Goal: Information Seeking & Learning: Check status

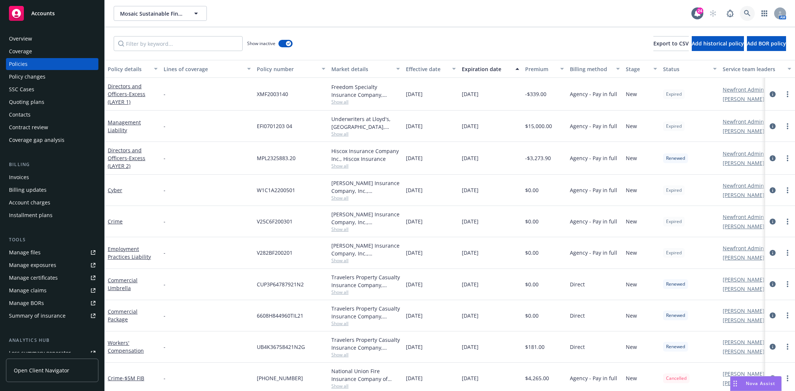
click at [748, 14] on icon at bounding box center [747, 13] width 6 height 6
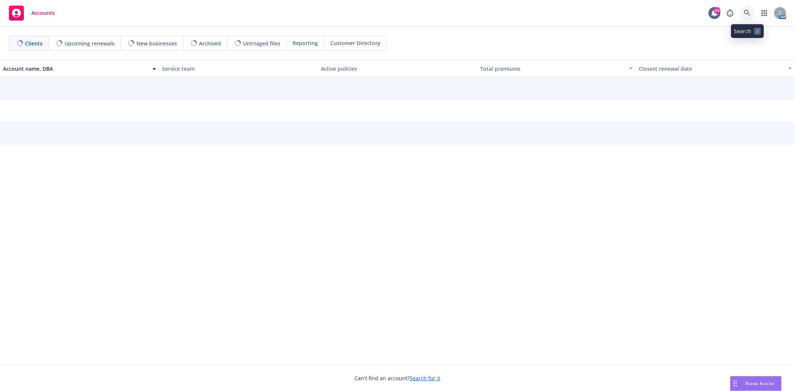
click at [748, 16] on icon at bounding box center [747, 13] width 7 height 7
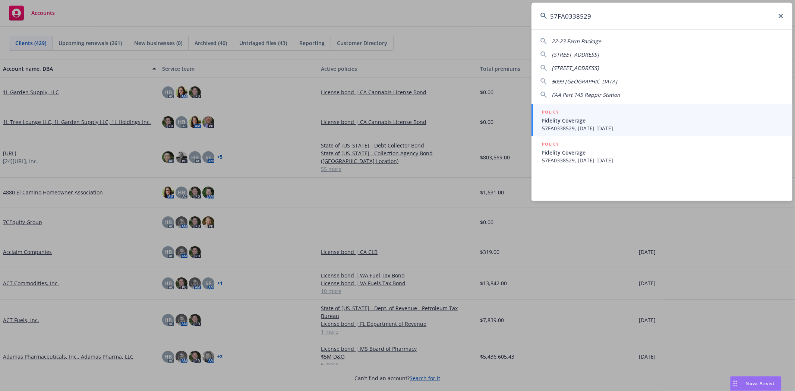
type input "57FA0338529"
click at [603, 118] on span "Fidelity Coverage" at bounding box center [663, 121] width 242 height 8
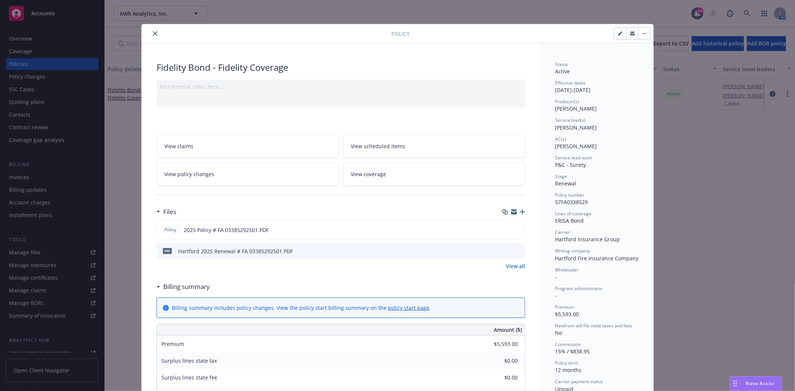
click at [153, 35] on icon "close" at bounding box center [155, 33] width 4 height 4
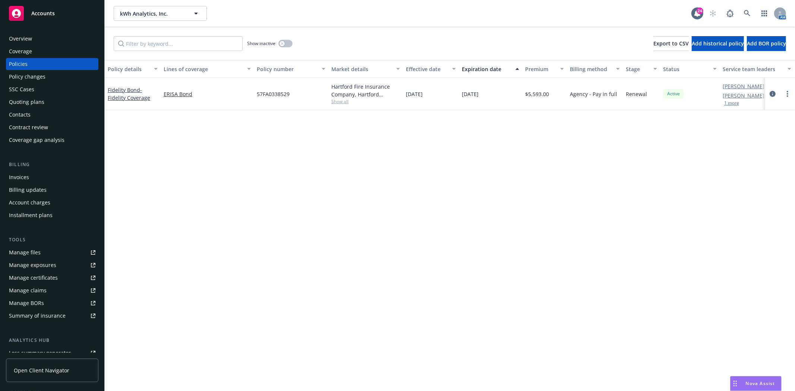
click at [24, 178] on div "Invoices" at bounding box center [19, 177] width 20 height 12
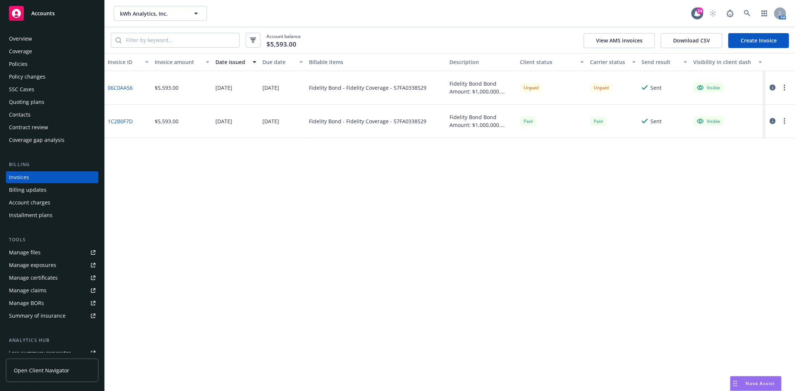
click at [125, 87] on link "06C0AA56" at bounding box center [120, 88] width 25 height 8
click at [63, 15] on div "Accounts" at bounding box center [52, 13] width 86 height 15
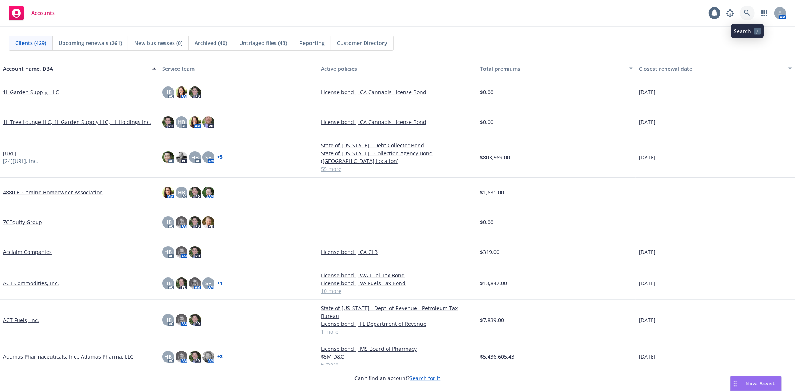
click at [746, 12] on icon at bounding box center [747, 13] width 7 height 7
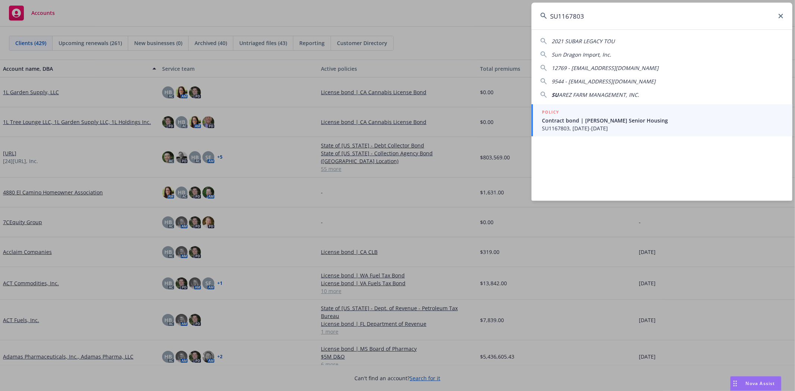
type input "SU1167803"
click at [568, 120] on span "Contract bond | Kifer Senior Housing" at bounding box center [663, 121] width 242 height 8
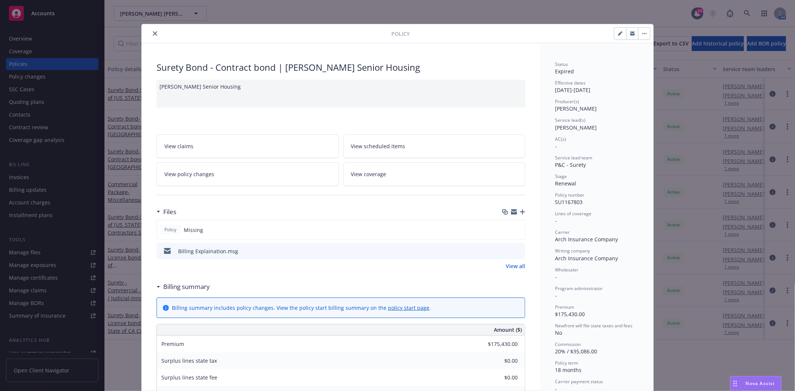
click at [153, 32] on icon "close" at bounding box center [155, 33] width 4 height 4
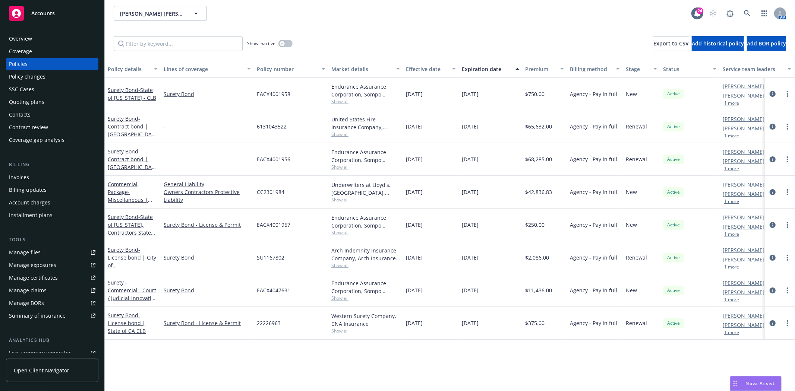
click at [59, 176] on div "Invoices" at bounding box center [52, 177] width 86 height 12
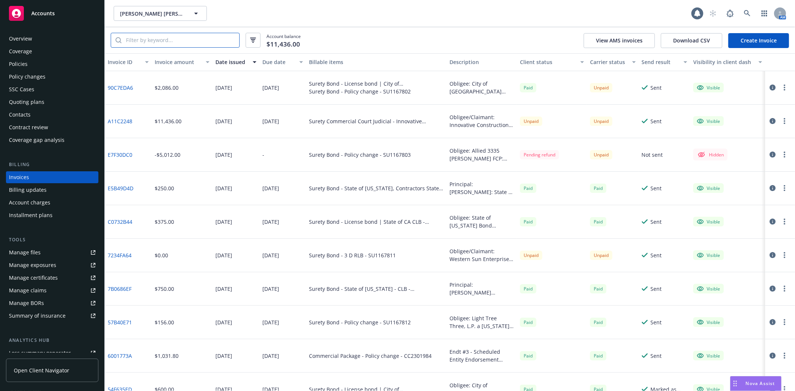
click at [154, 41] on input "search" at bounding box center [181, 40] width 118 height 14
paste input "SU1167803"
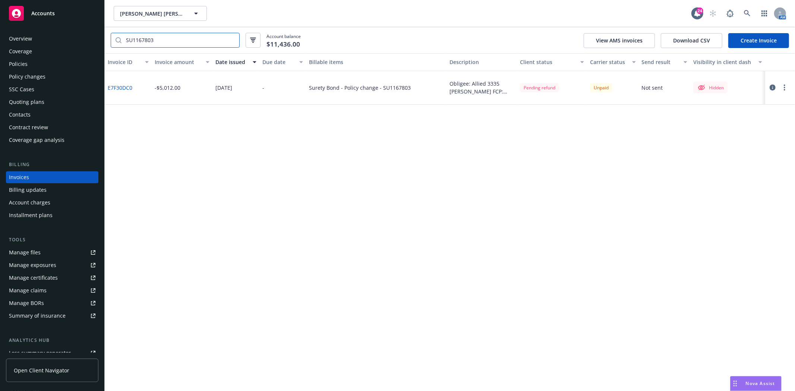
type input "SU1167803"
click at [787, 88] on button "button" at bounding box center [784, 87] width 9 height 9
click at [126, 85] on link "E7F30DC0" at bounding box center [120, 88] width 25 height 8
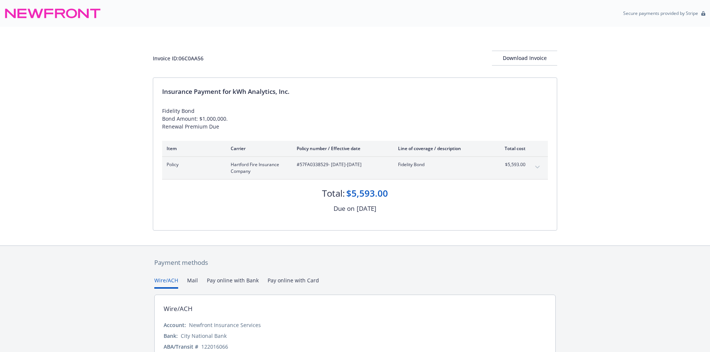
click at [317, 164] on span "#57FA0338529 - [DATE]-[DATE]" at bounding box center [341, 164] width 89 height 7
click at [193, 58] on div "Invoice ID: 06C0AA56" at bounding box center [178, 58] width 51 height 8
copy div "06C0AA56"
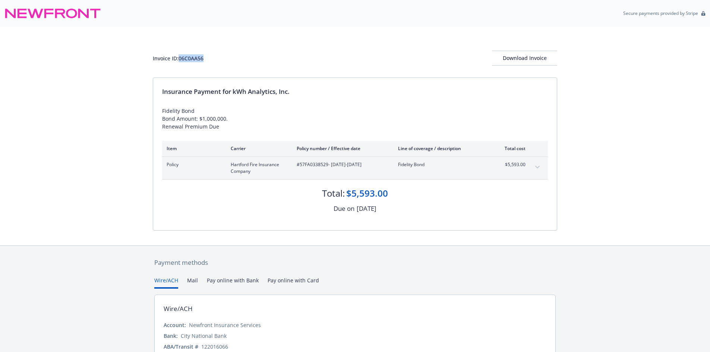
copy div "06C0AA56"
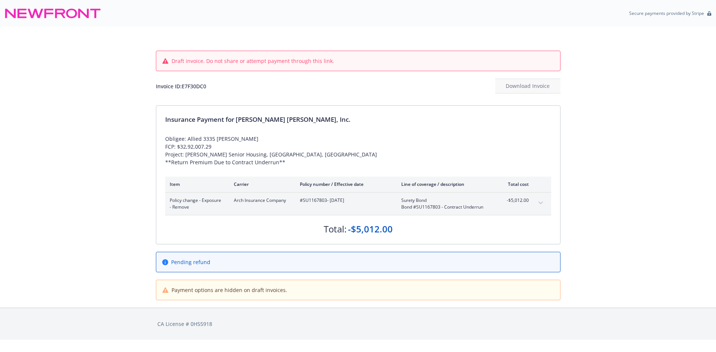
click at [307, 200] on span "#SU1167803 - 05/04/2022" at bounding box center [344, 200] width 89 height 7
copy span "SU1167803"
